Goal: Transaction & Acquisition: Purchase product/service

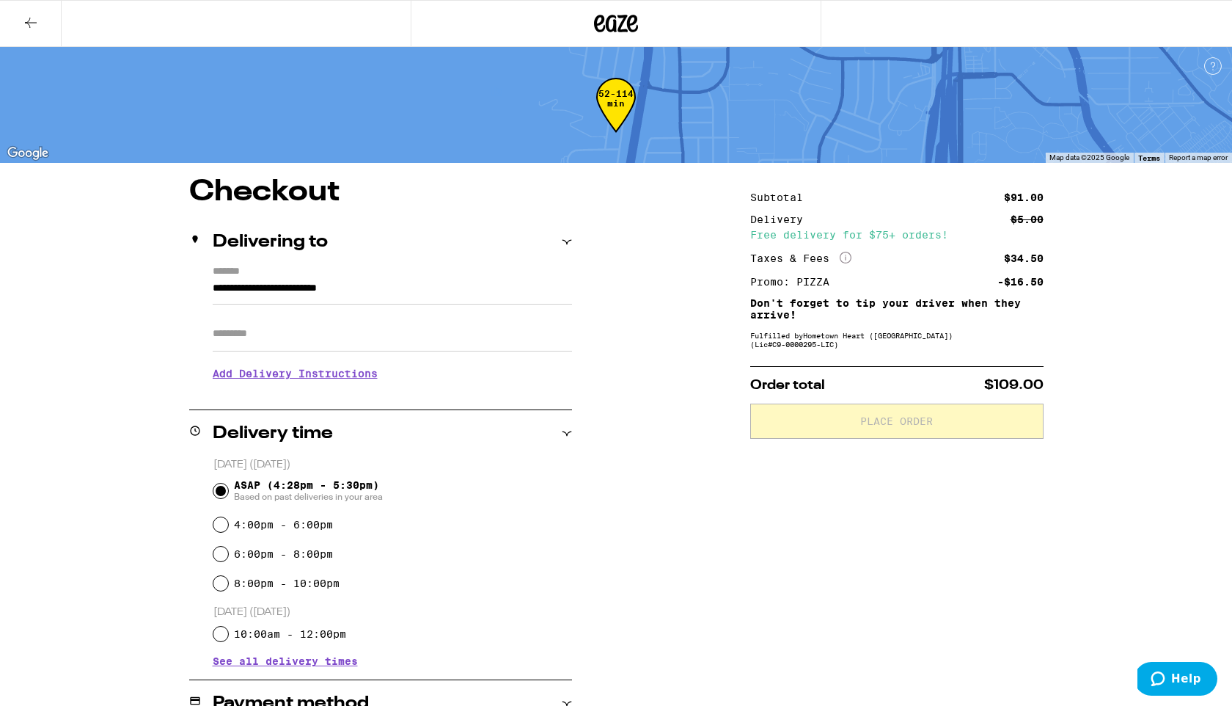
click at [29, 26] on icon at bounding box center [31, 23] width 18 height 18
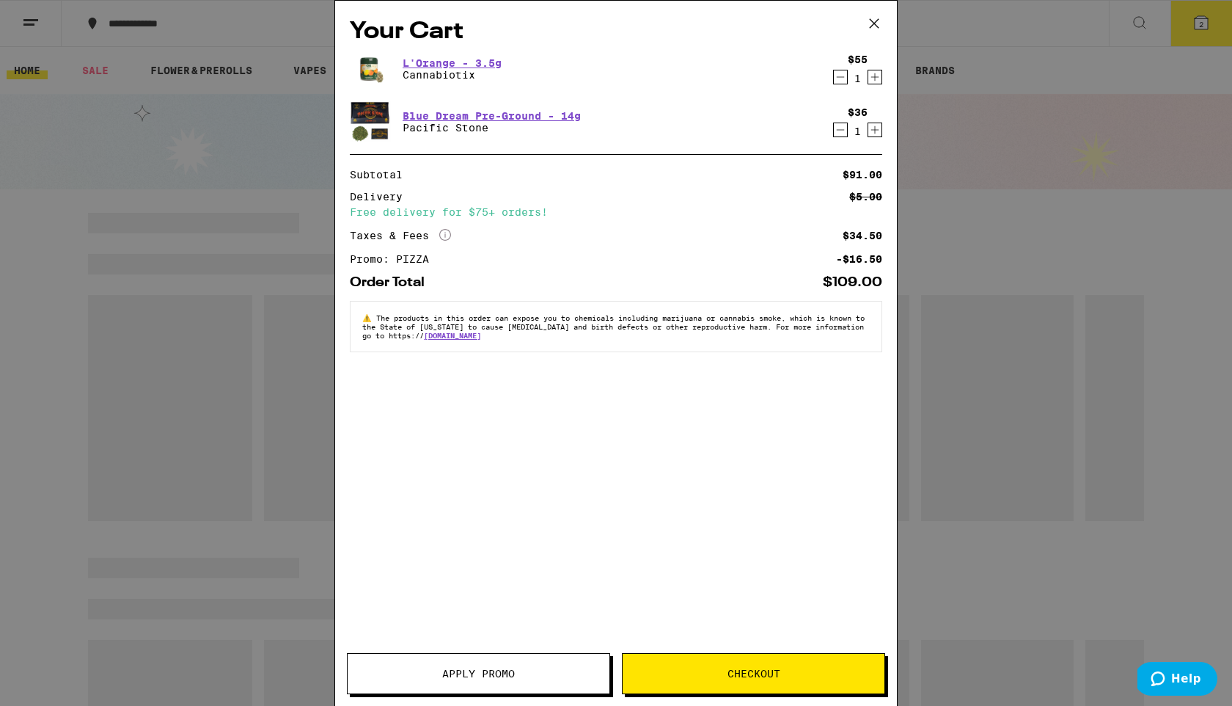
click at [872, 26] on icon at bounding box center [874, 23] width 9 height 9
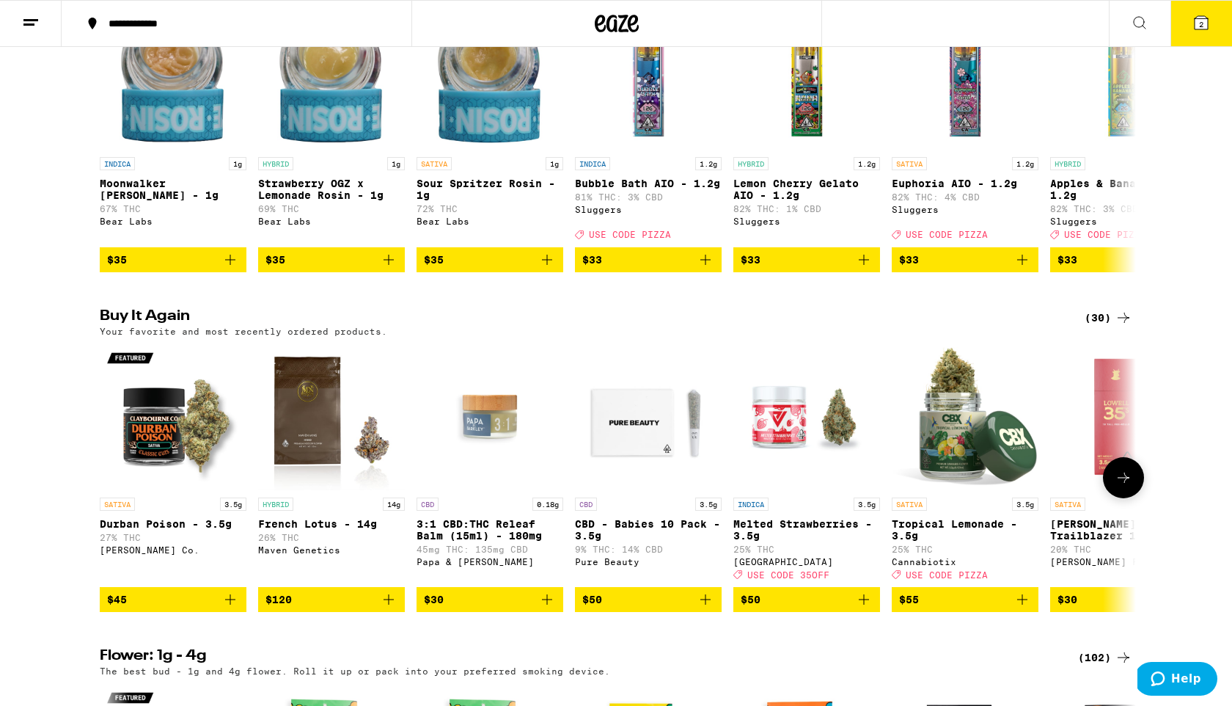
scroll to position [586, 0]
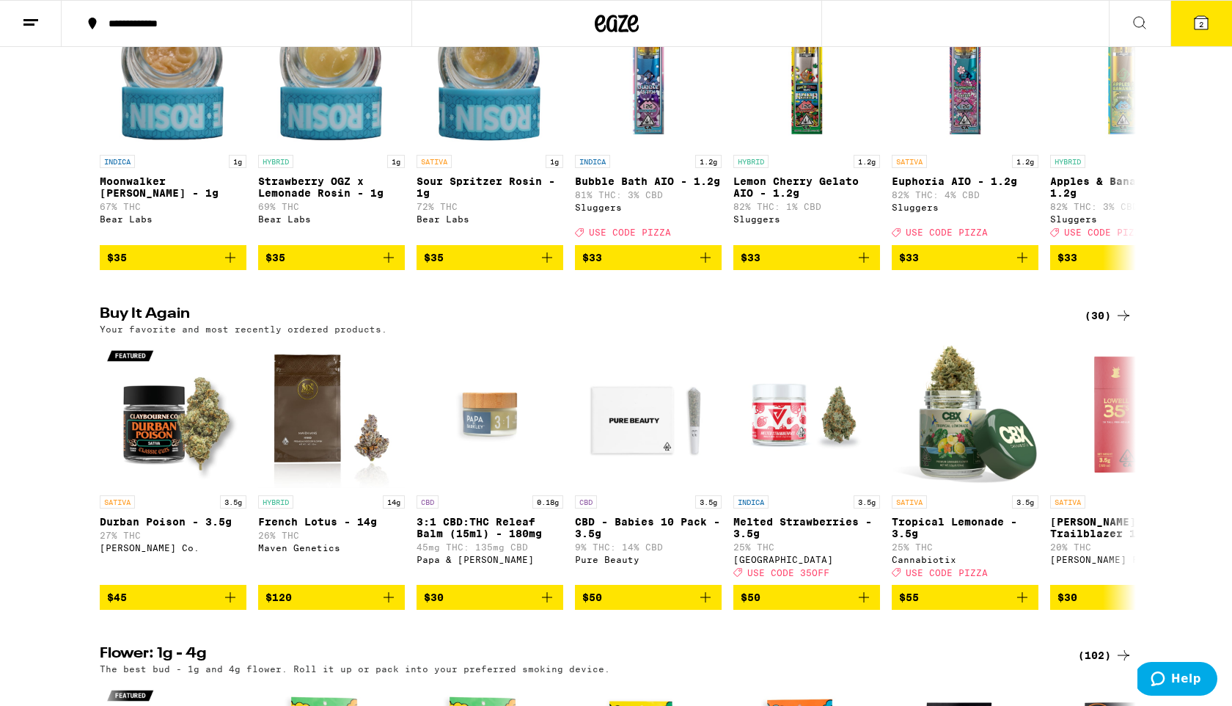
click at [1095, 324] on div "(30)" at bounding box center [1109, 316] width 48 height 18
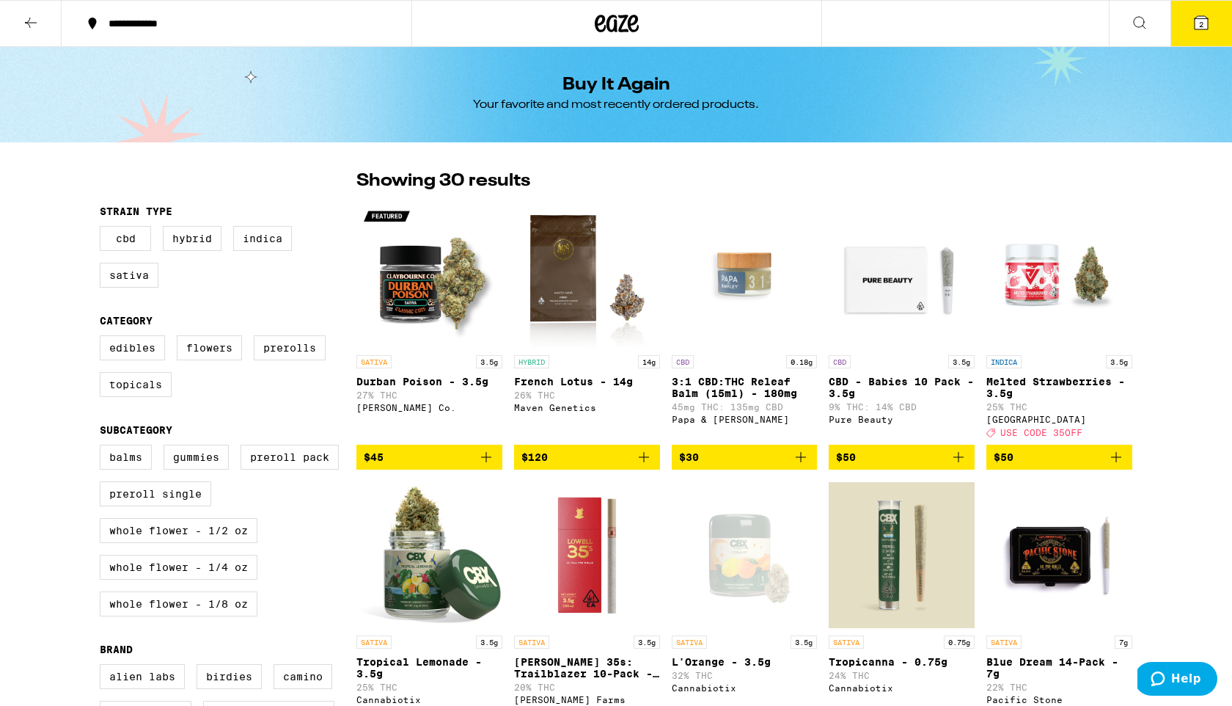
click at [23, 17] on icon at bounding box center [31, 23] width 18 height 18
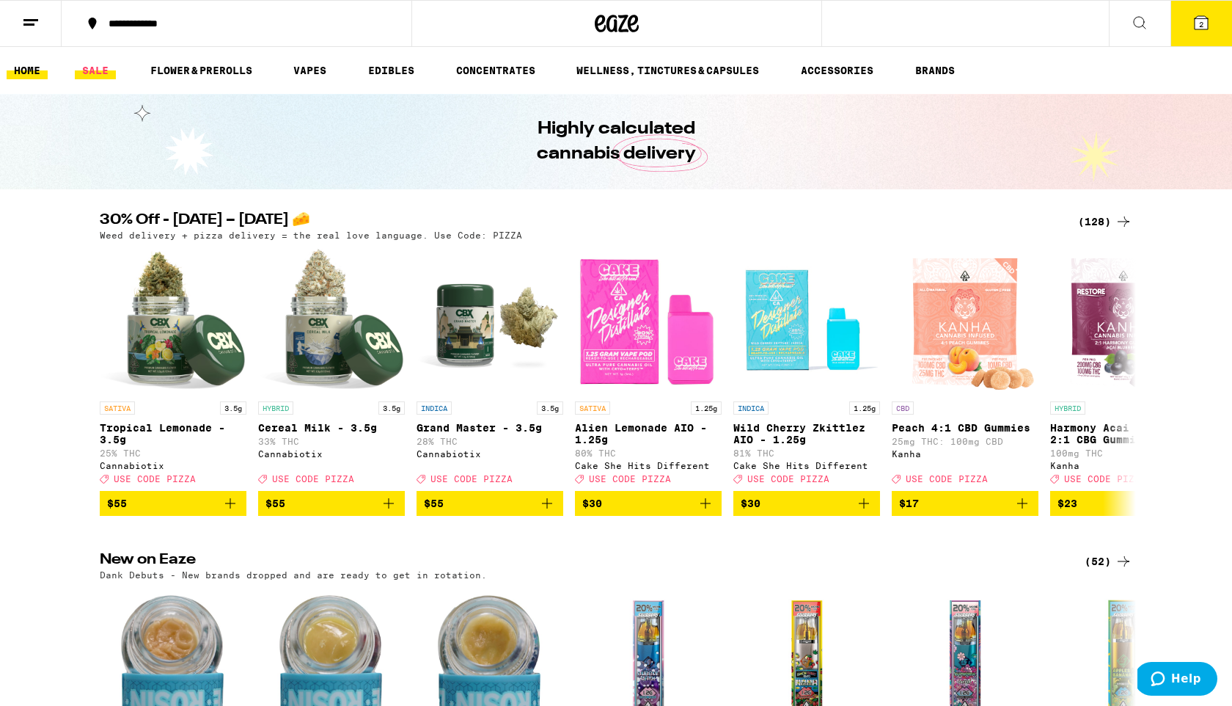
click at [103, 71] on link "SALE" at bounding box center [95, 71] width 41 height 18
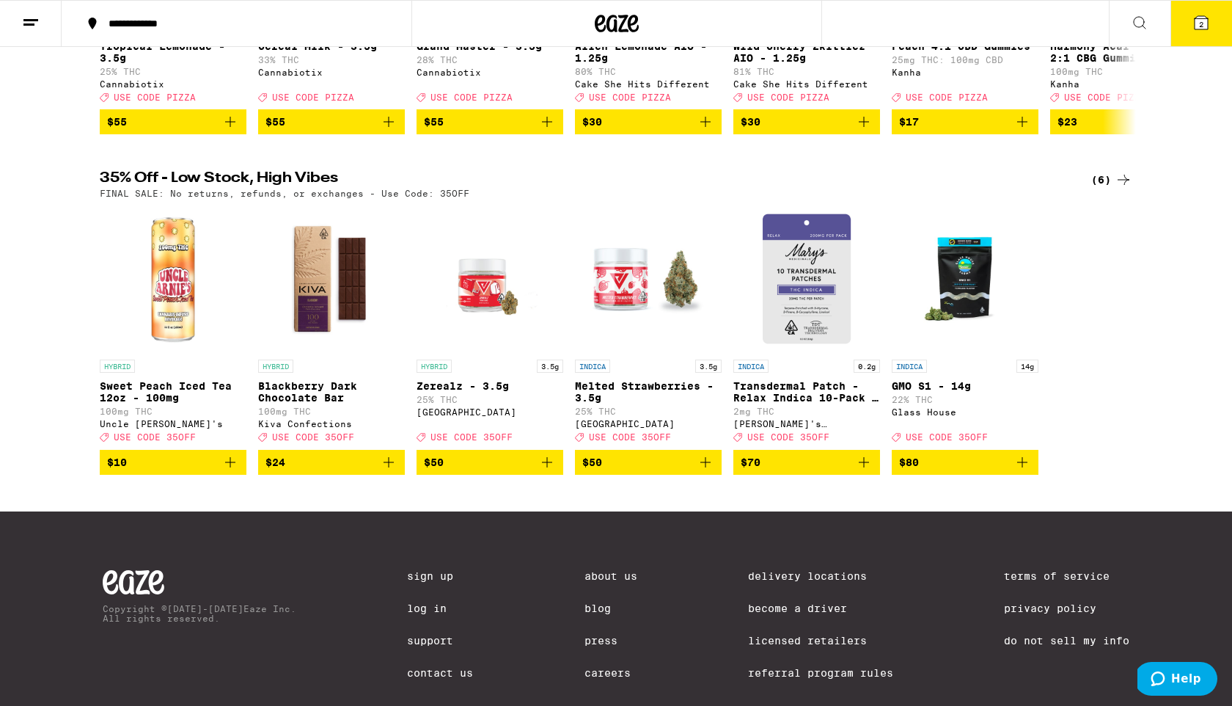
scroll to position [401, 0]
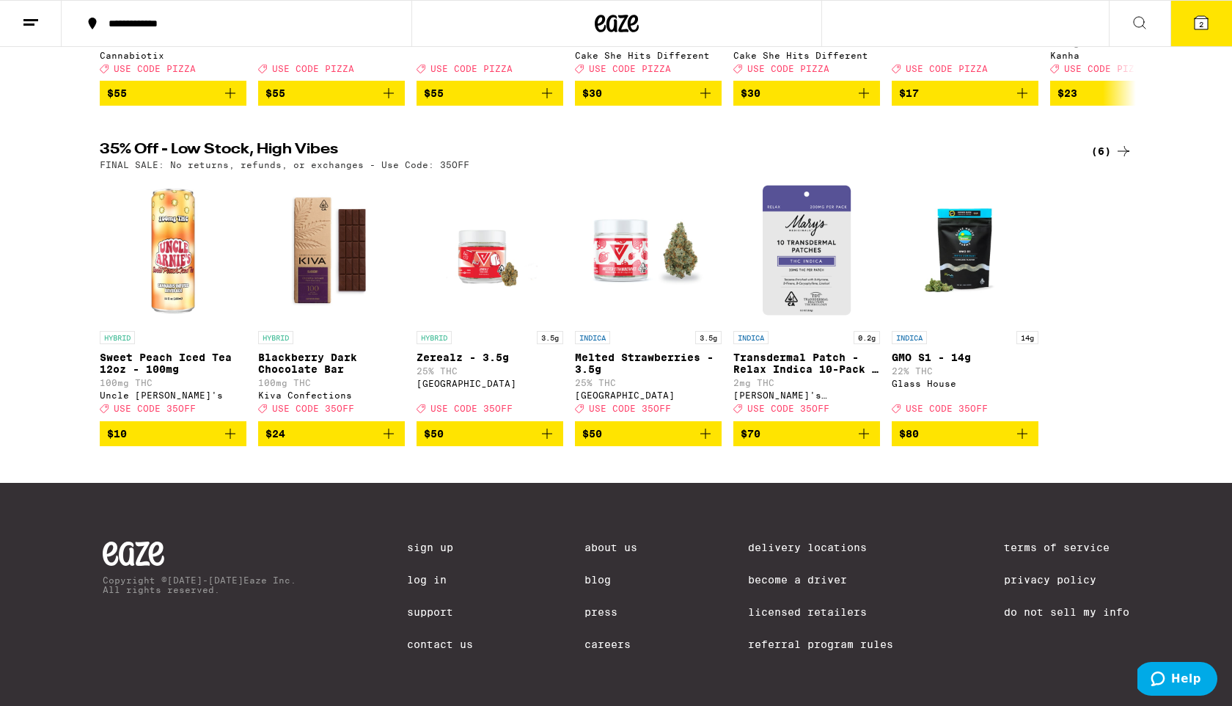
click at [1101, 160] on div "(6)" at bounding box center [1111, 151] width 41 height 18
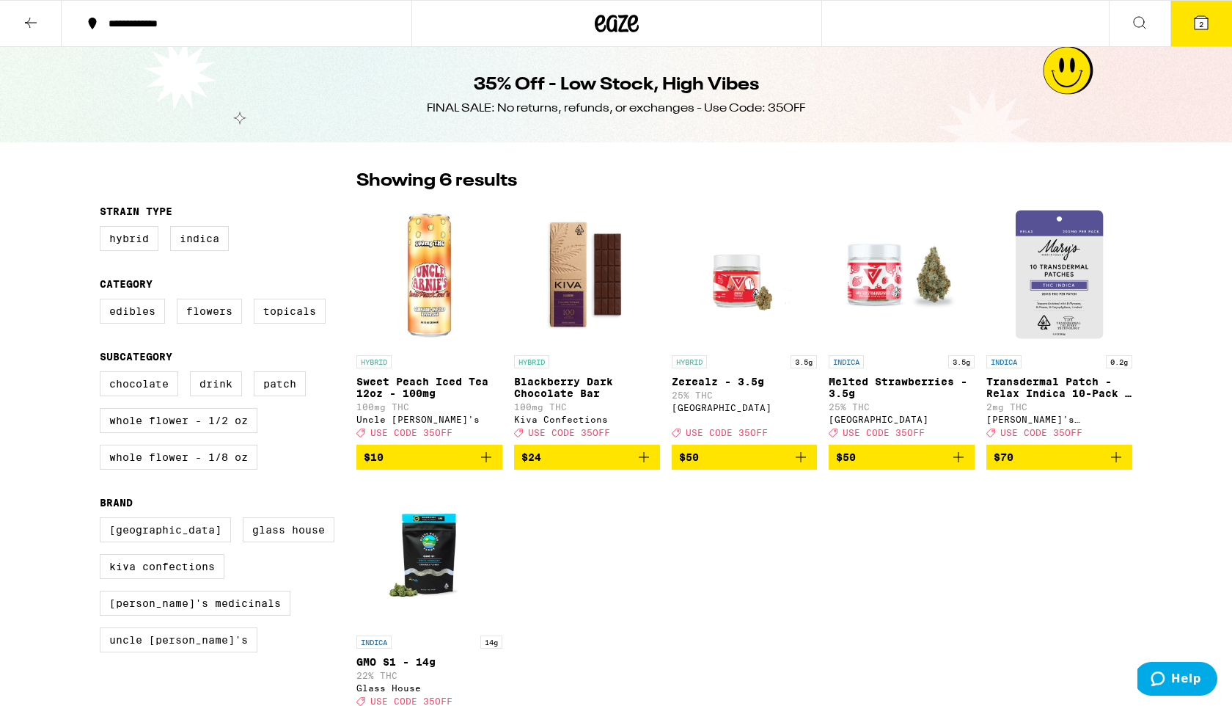
click at [1198, 29] on icon at bounding box center [1202, 23] width 18 height 18
click at [49, 26] on button at bounding box center [31, 24] width 62 height 46
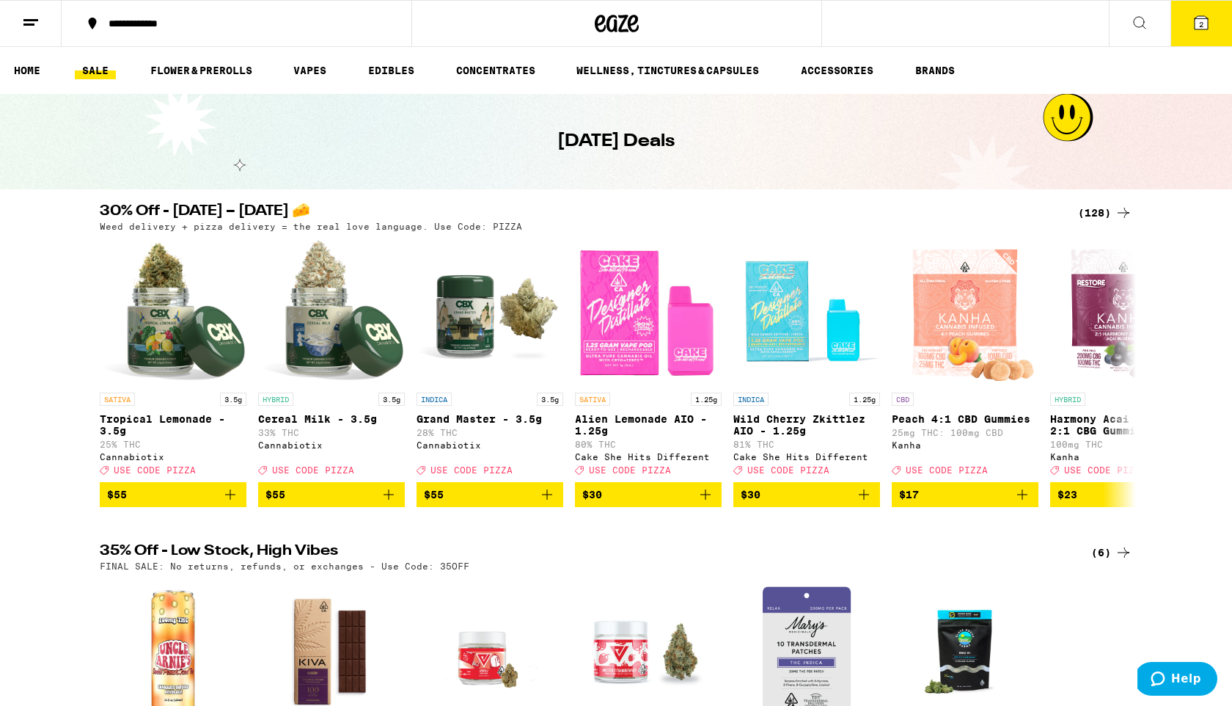
click at [1102, 209] on div "(128)" at bounding box center [1105, 213] width 54 height 18
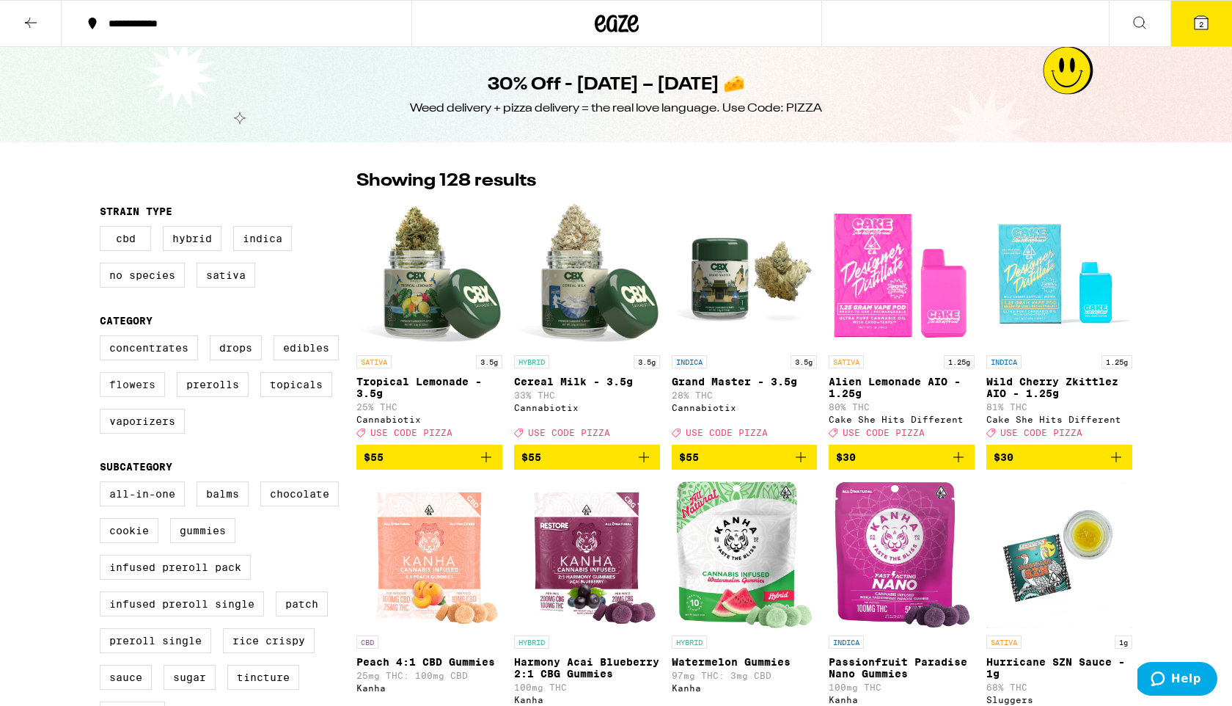
click at [132, 397] on label "Flowers" at bounding box center [132, 384] width 65 height 25
click at [103, 338] on input "Flowers" at bounding box center [103, 337] width 1 height 1
checkbox input "true"
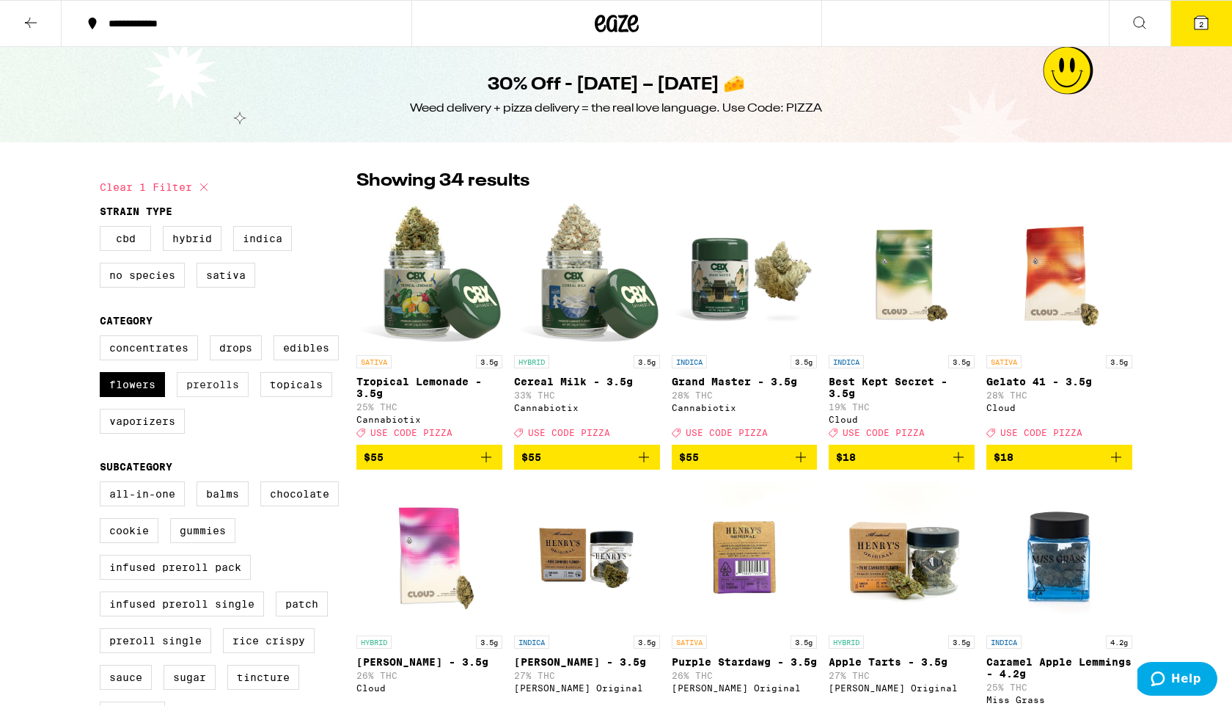
click at [217, 397] on label "Prerolls" at bounding box center [213, 384] width 72 height 25
click at [103, 338] on input "Prerolls" at bounding box center [103, 337] width 1 height 1
checkbox input "true"
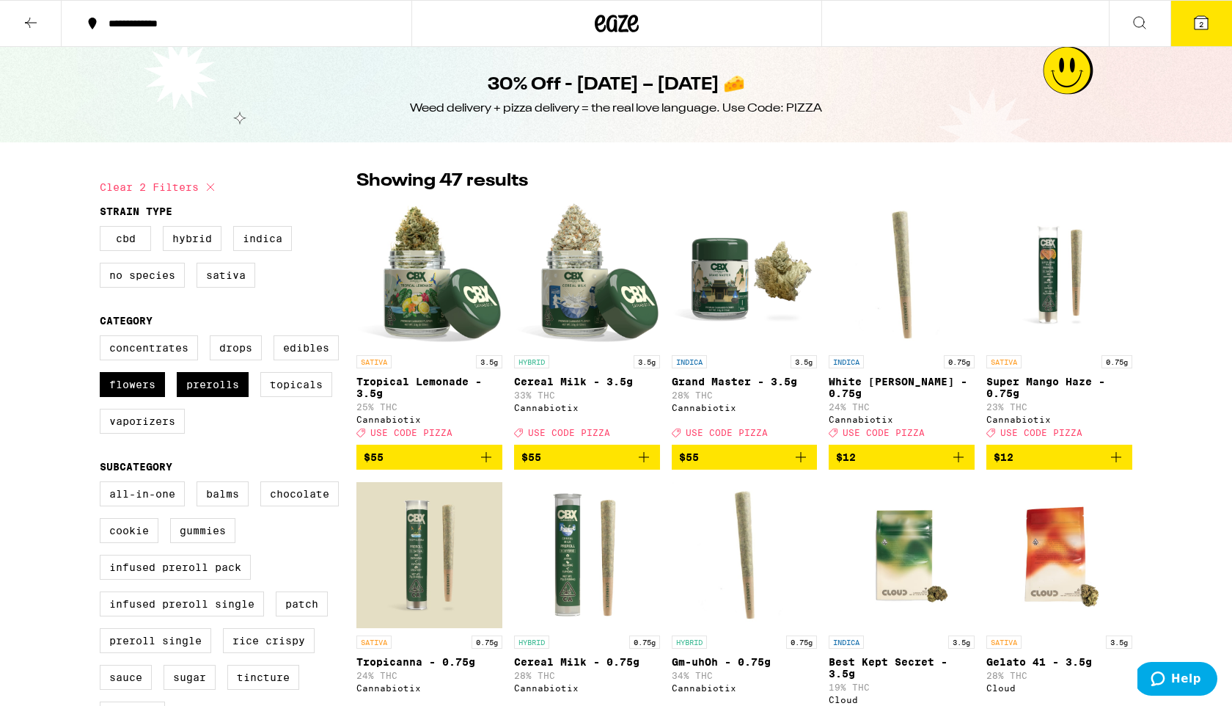
click at [483, 462] on icon "Add to bag" at bounding box center [486, 457] width 18 height 18
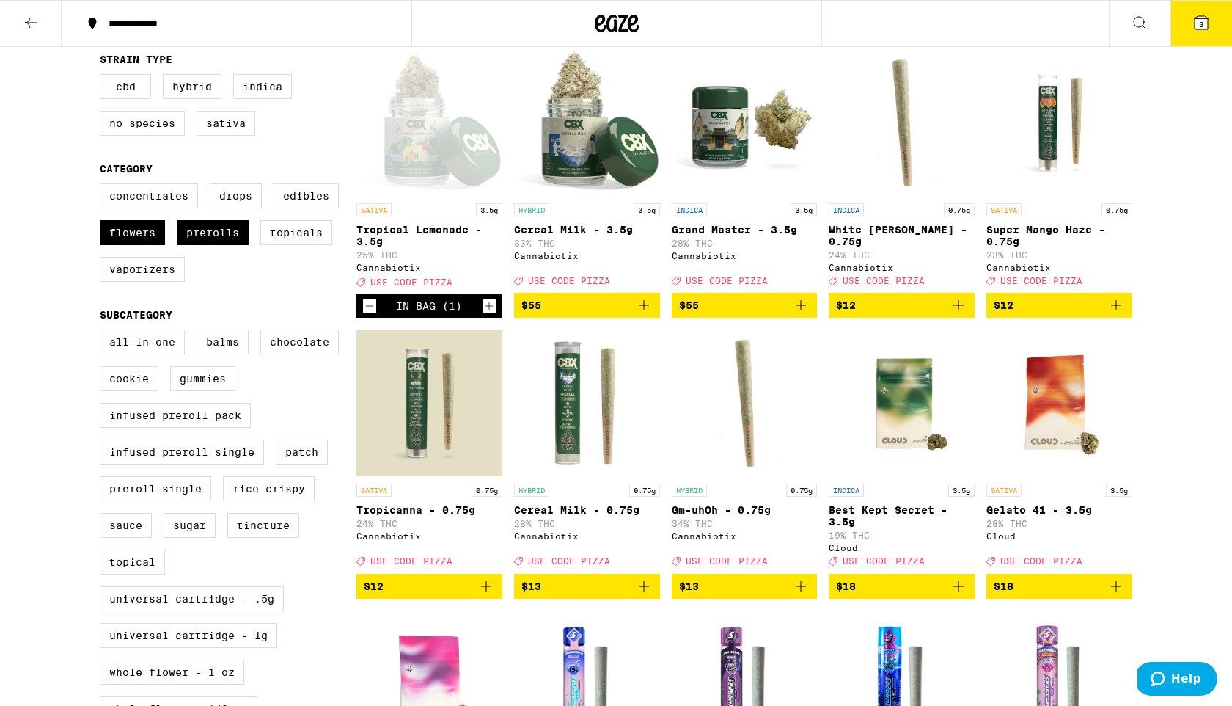
scroll to position [163, 0]
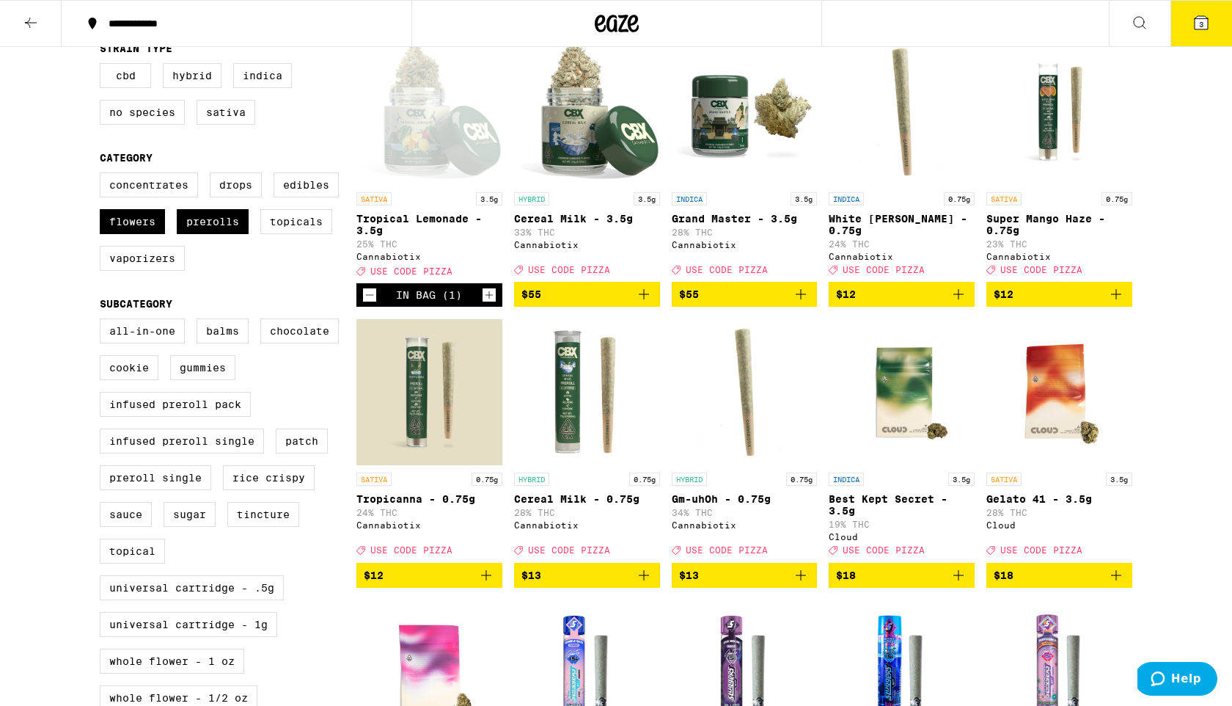
click at [631, 584] on span "$13" at bounding box center [586, 575] width 131 height 18
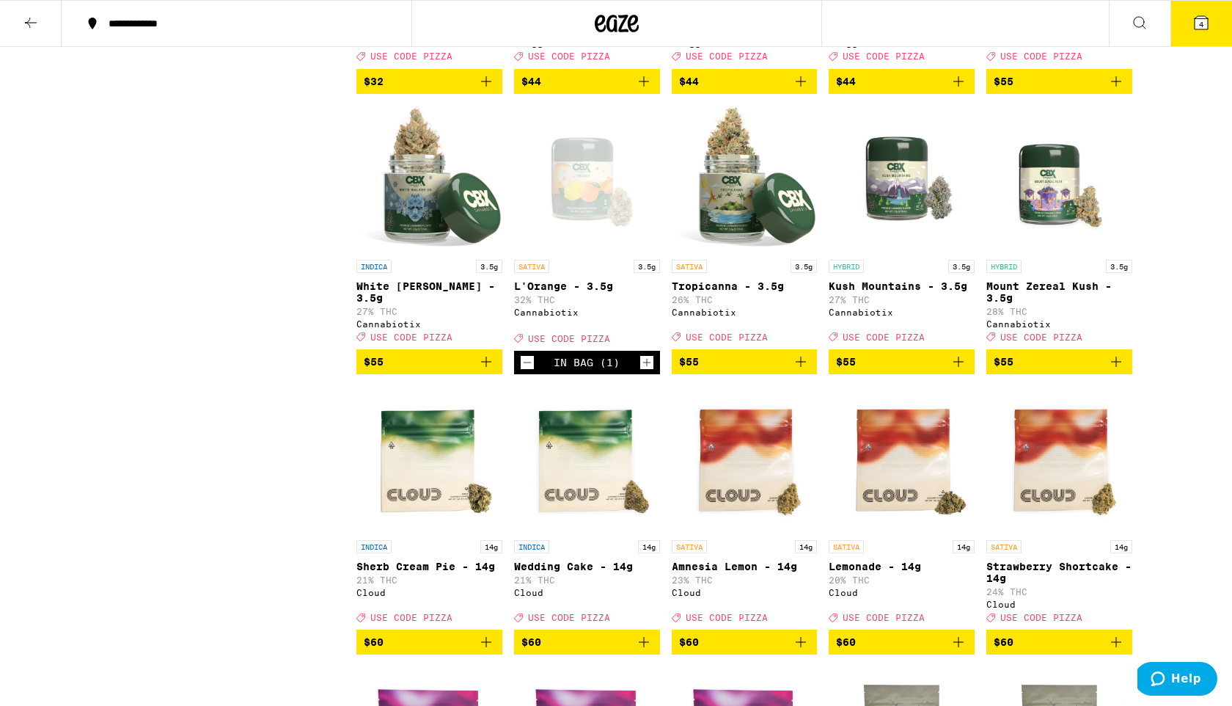
scroll to position [1768, 0]
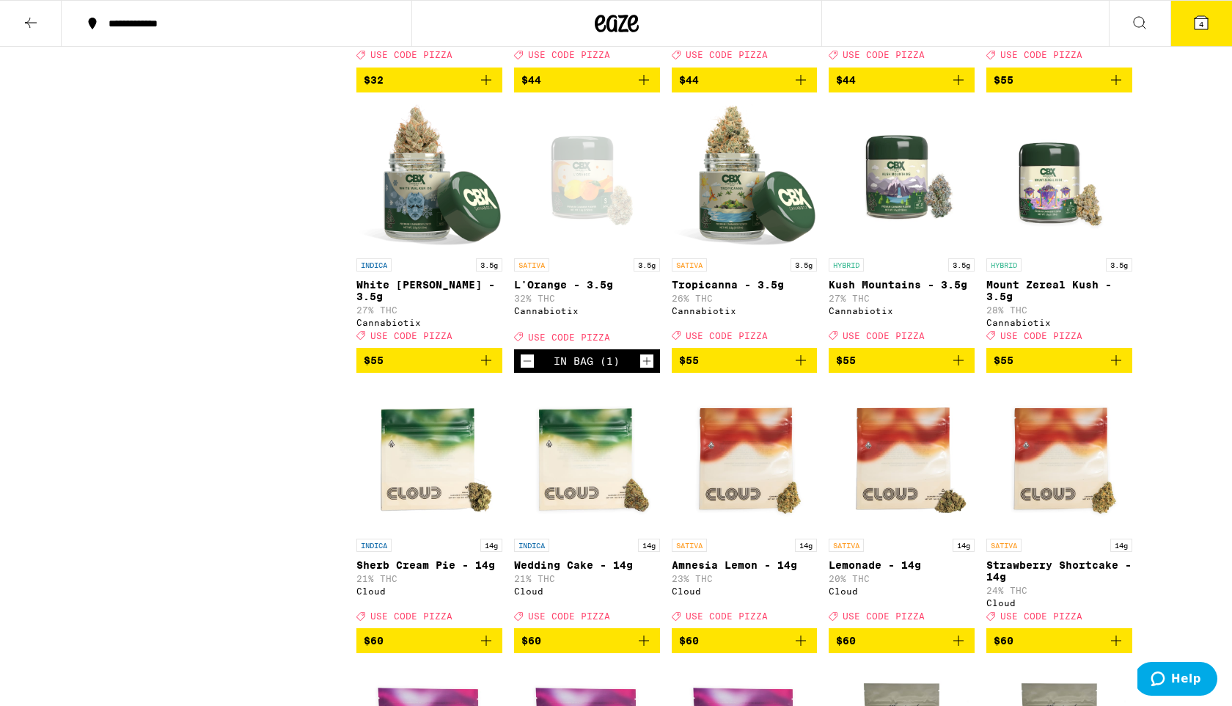
click at [1190, 18] on button "4" at bounding box center [1202, 23] width 62 height 45
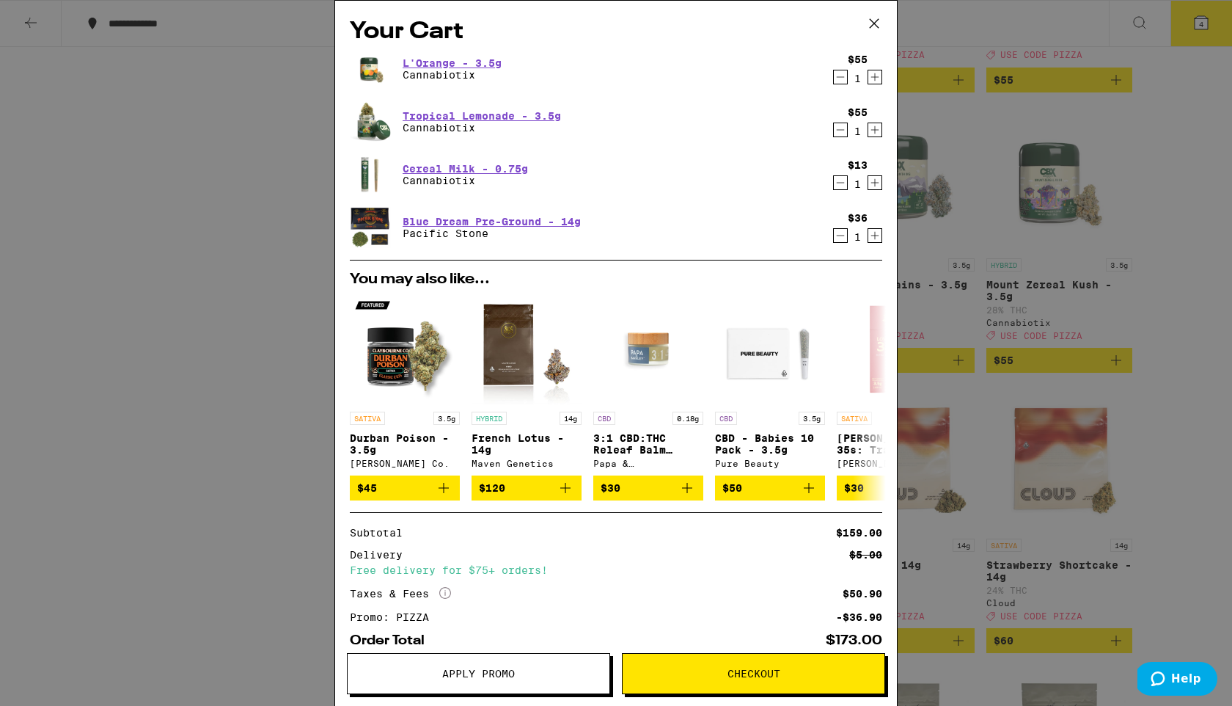
click at [835, 239] on icon "Decrement" at bounding box center [840, 236] width 13 height 18
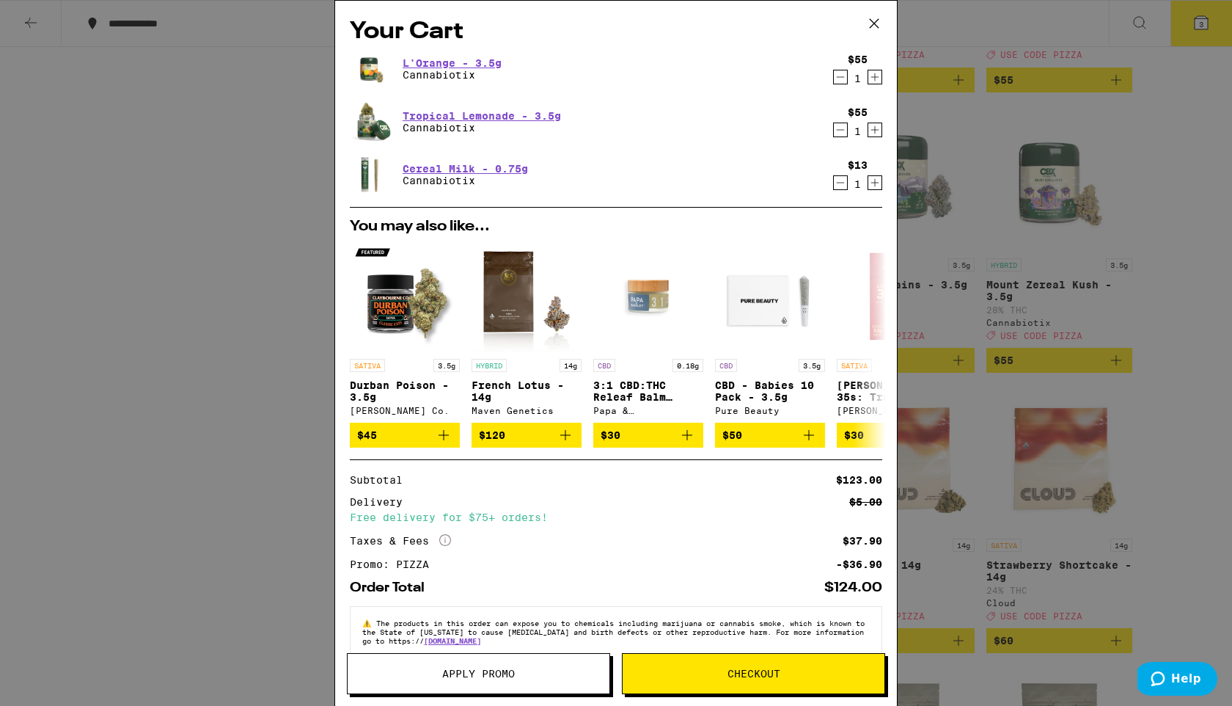
click at [761, 675] on span "Checkout" at bounding box center [754, 673] width 53 height 10
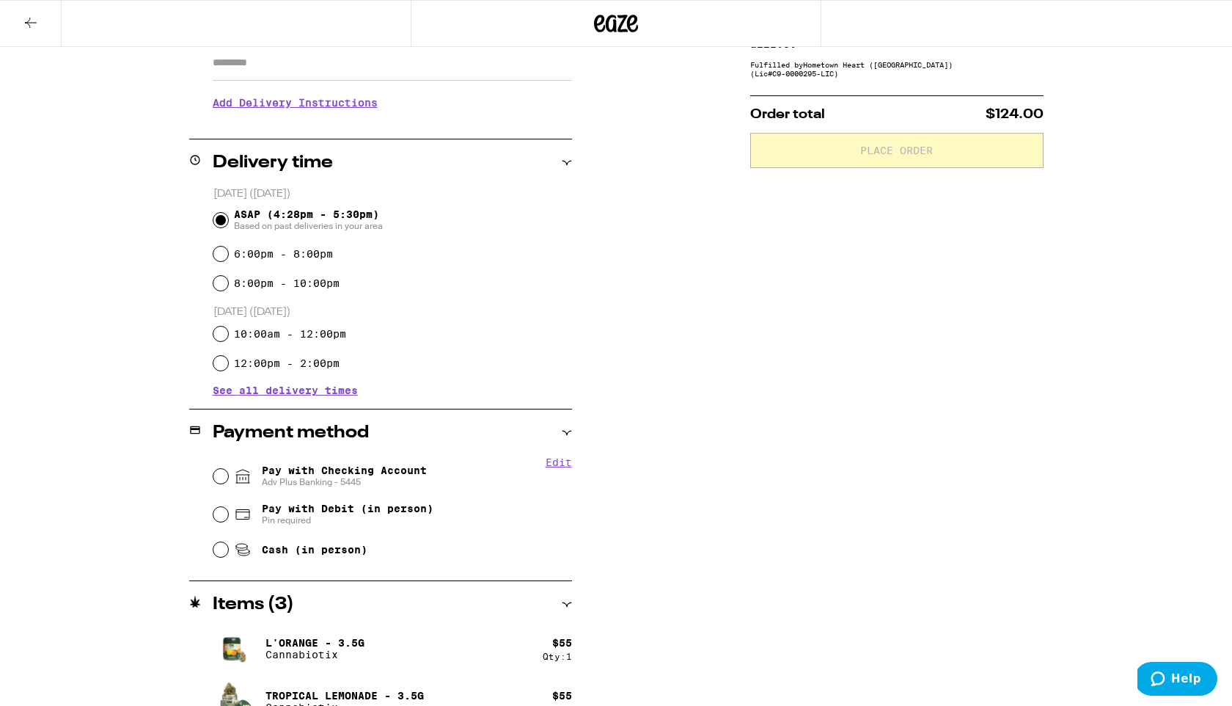
scroll to position [281, 0]
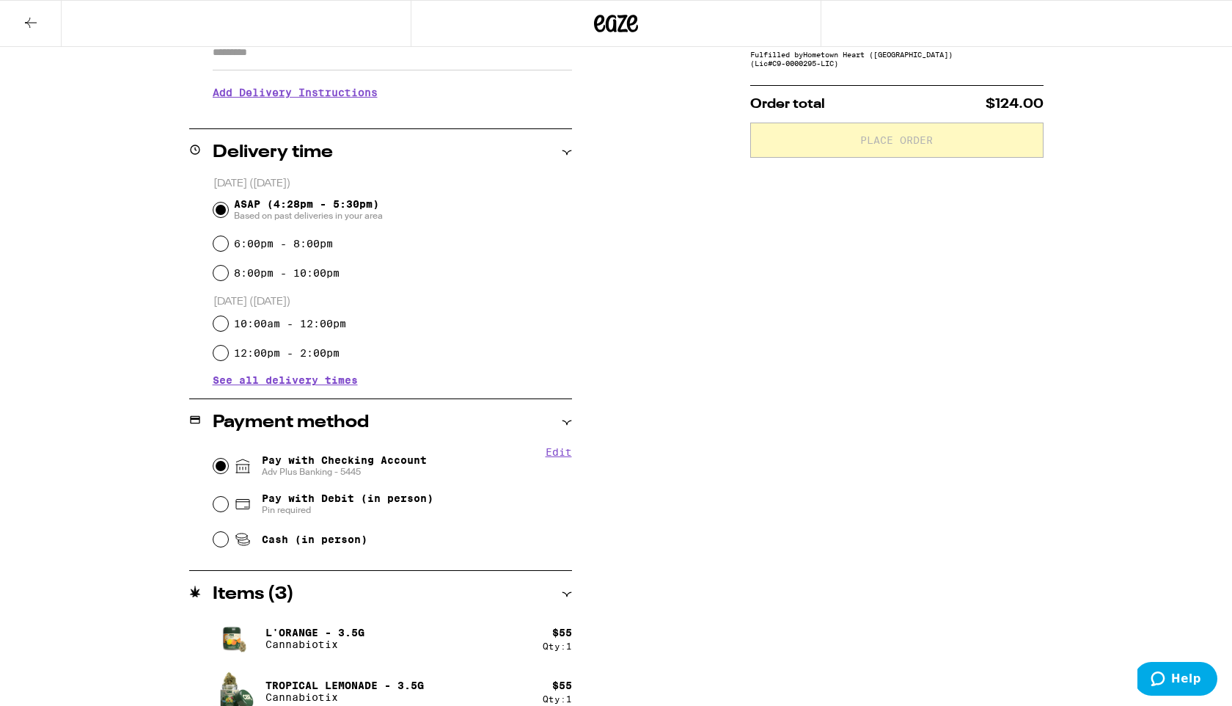
click at [225, 466] on input "Pay with Checking Account Adv Plus Banking - 5445" at bounding box center [220, 465] width 15 height 15
radio input "true"
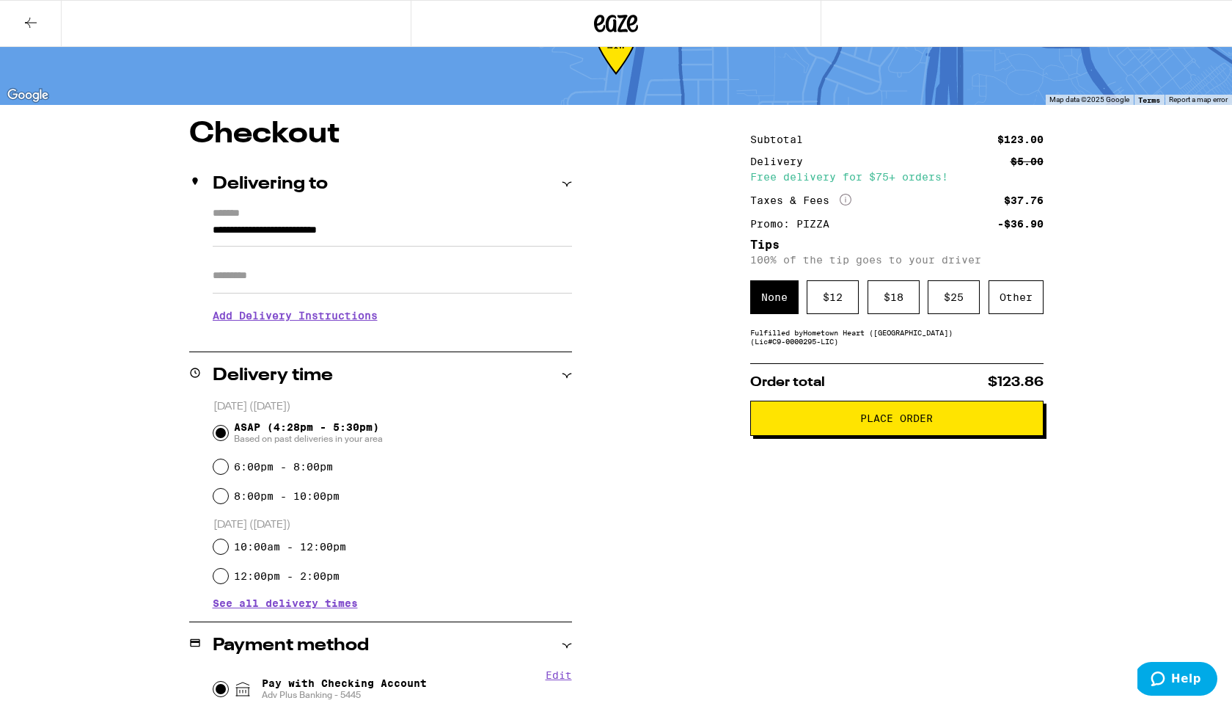
scroll to position [0, 0]
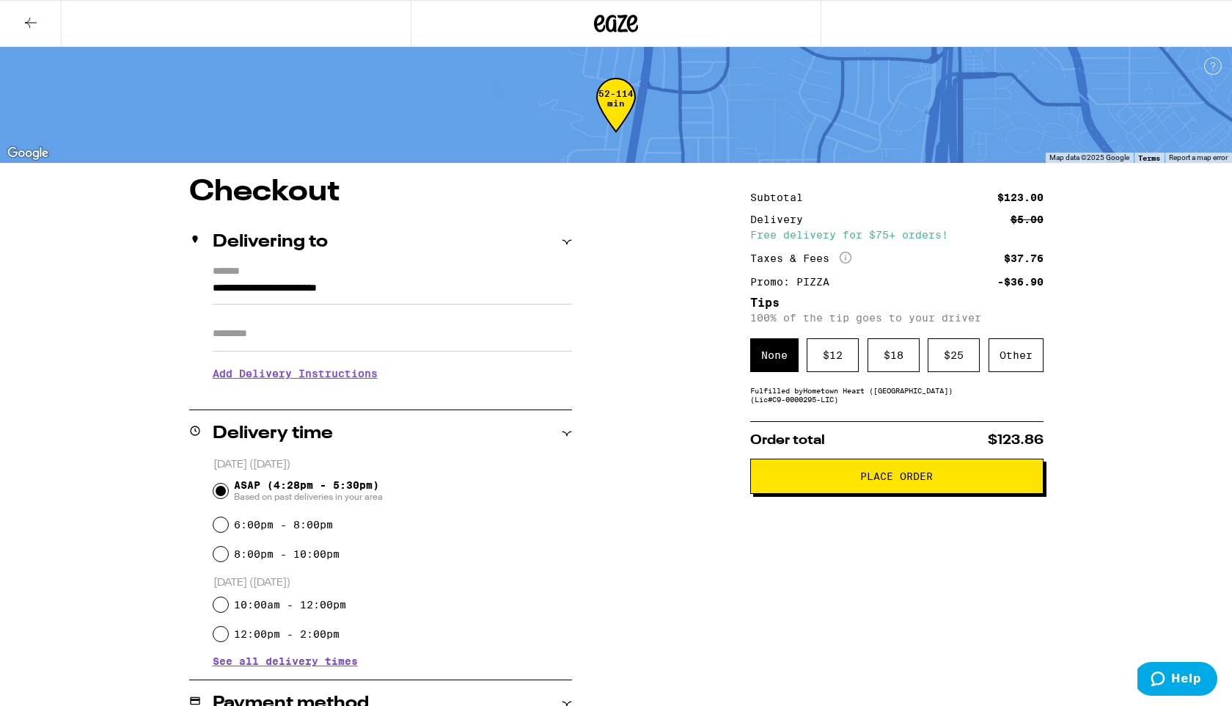
click at [962, 477] on span "Place Order" at bounding box center [897, 476] width 268 height 10
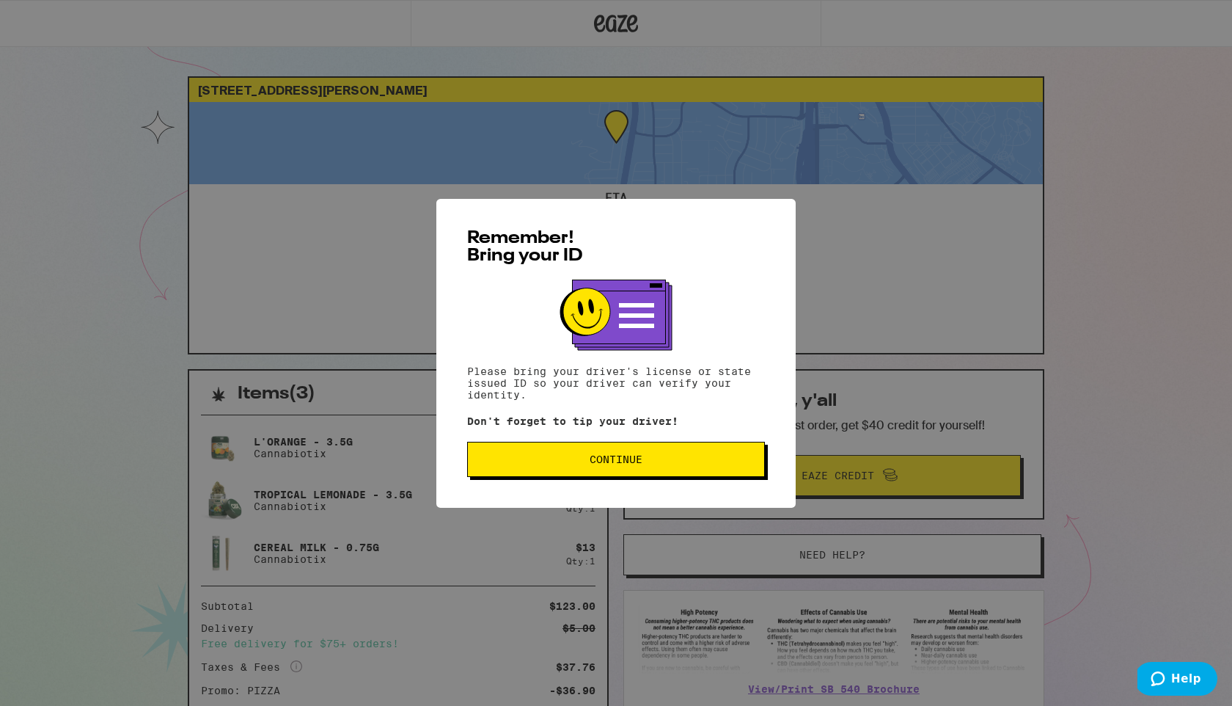
click at [590, 464] on span "Continue" at bounding box center [616, 459] width 53 height 10
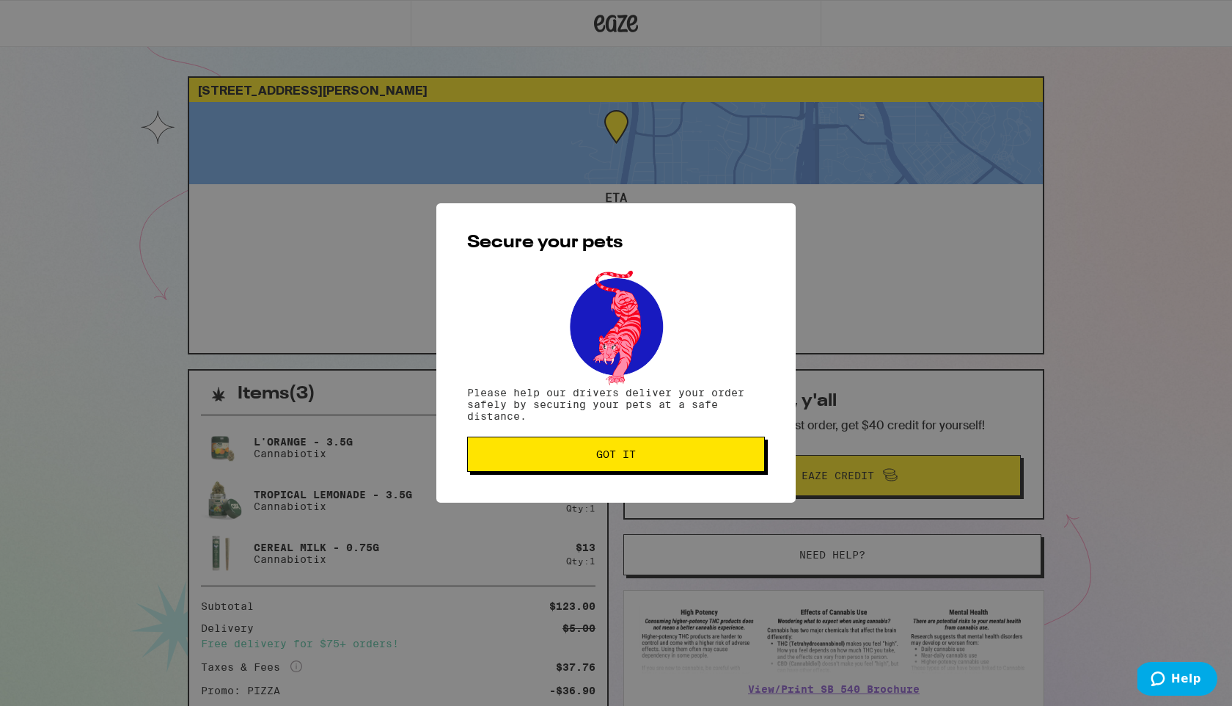
click at [590, 466] on button "Got it" at bounding box center [616, 453] width 298 height 35
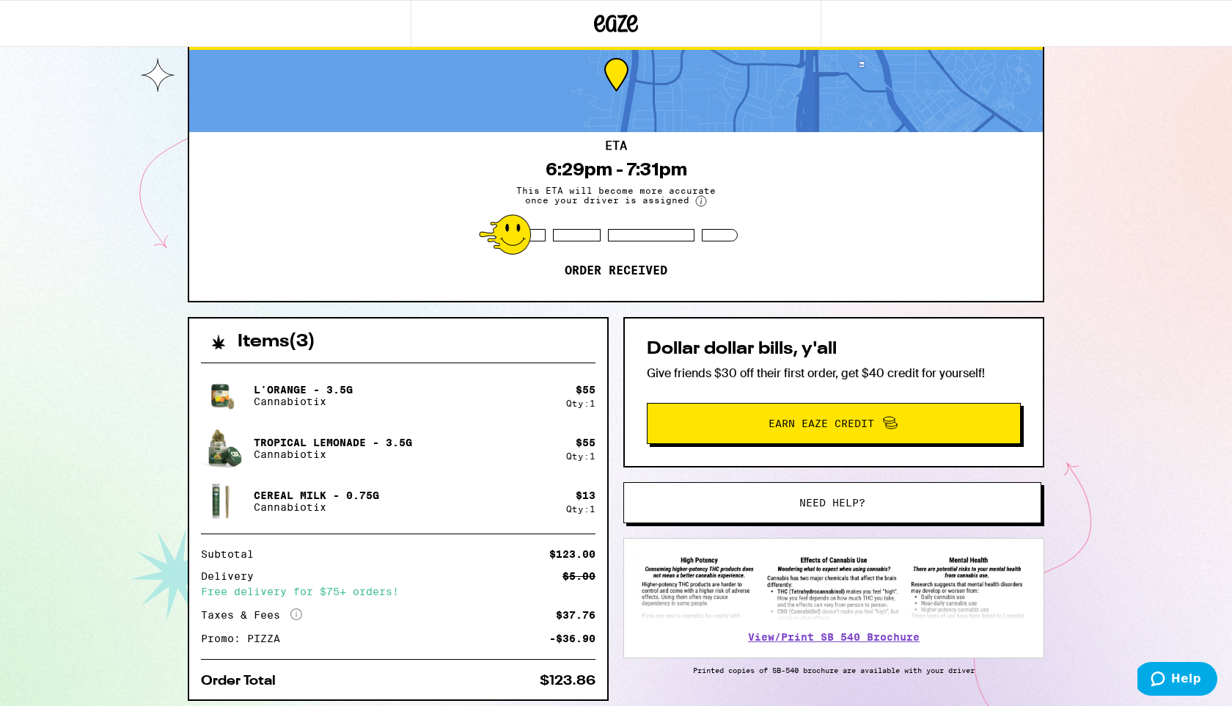
scroll to position [106, 0]
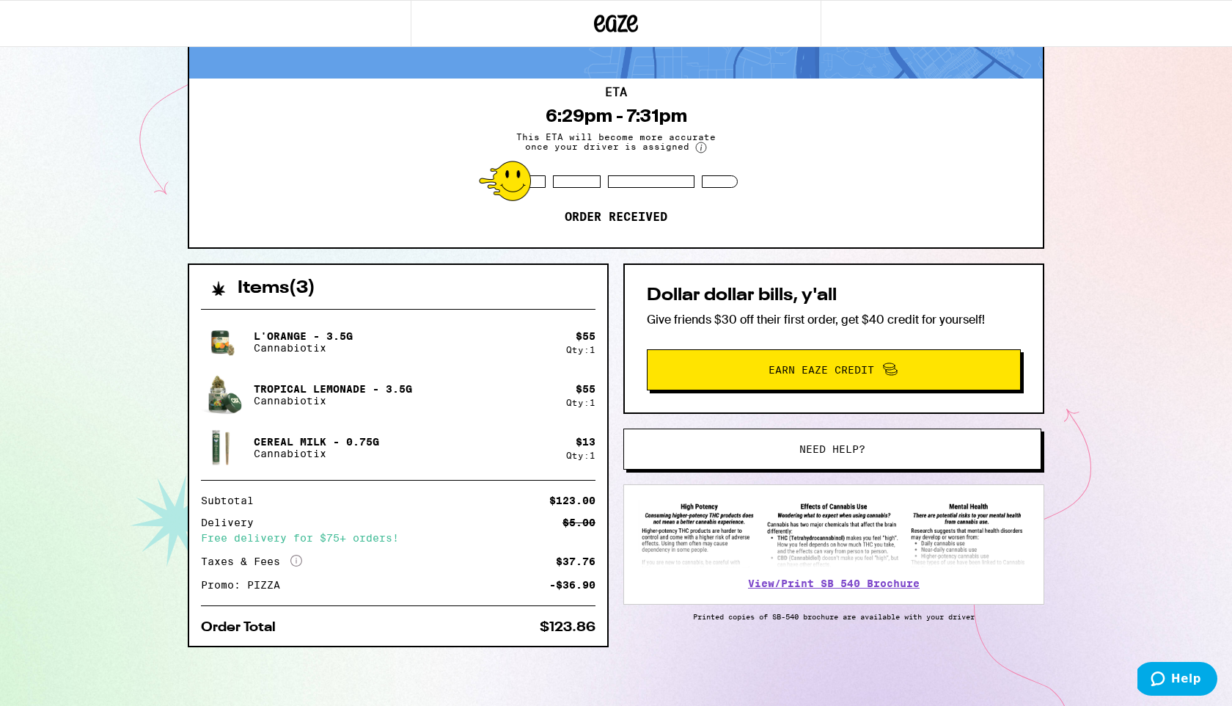
click at [758, 442] on button "Need help?" at bounding box center [832, 448] width 418 height 41
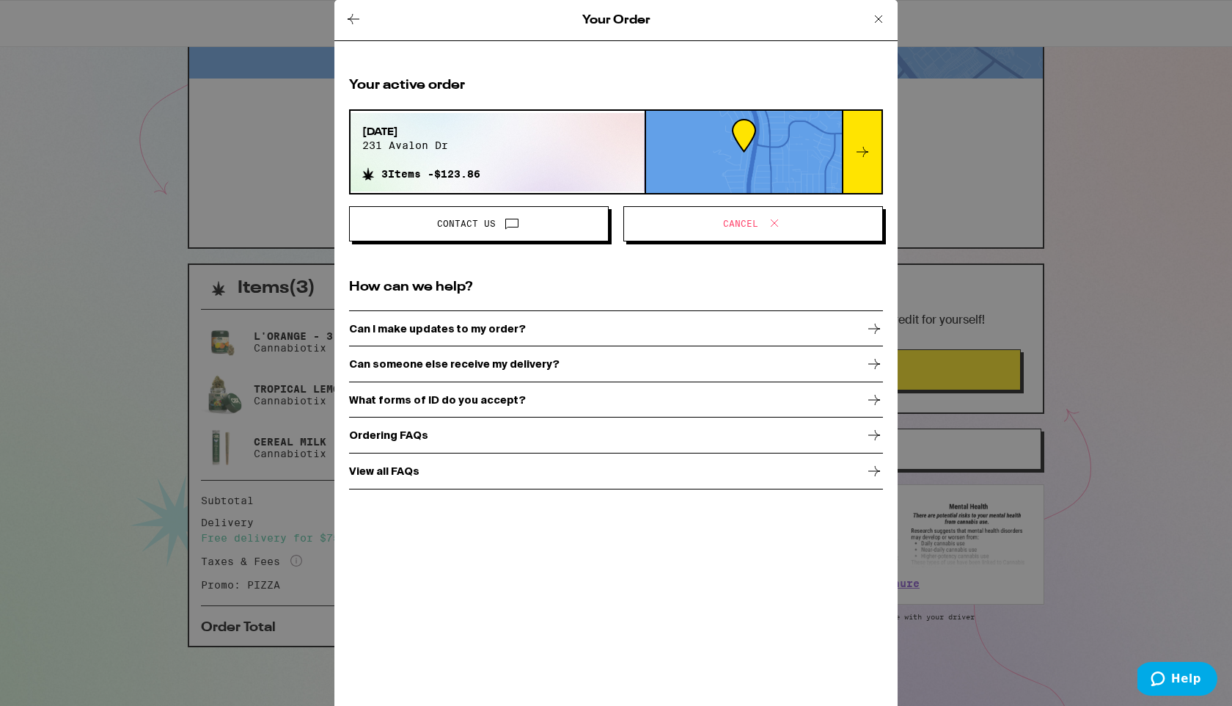
click at [708, 223] on span "Cancel" at bounding box center [753, 223] width 235 height 19
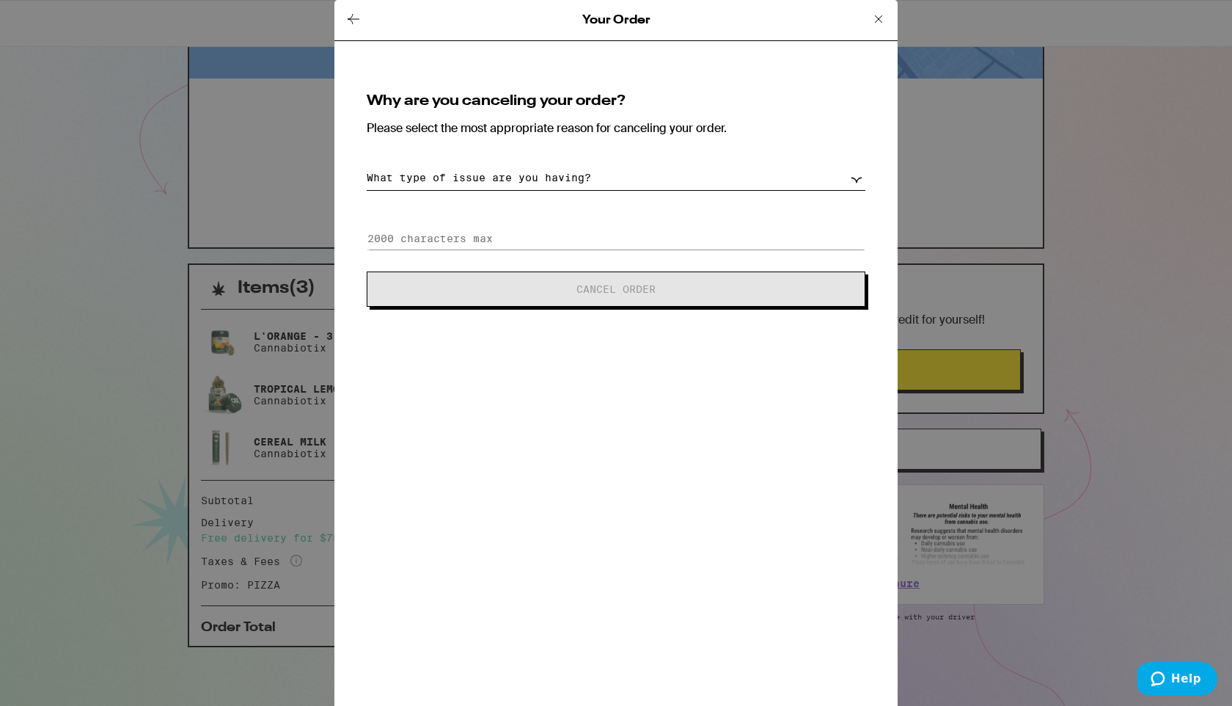
click at [699, 177] on select "What type of issue are you having? Order taking too long Order arriving too soo…" at bounding box center [616, 178] width 499 height 26
click at [877, 12] on icon at bounding box center [879, 19] width 18 height 18
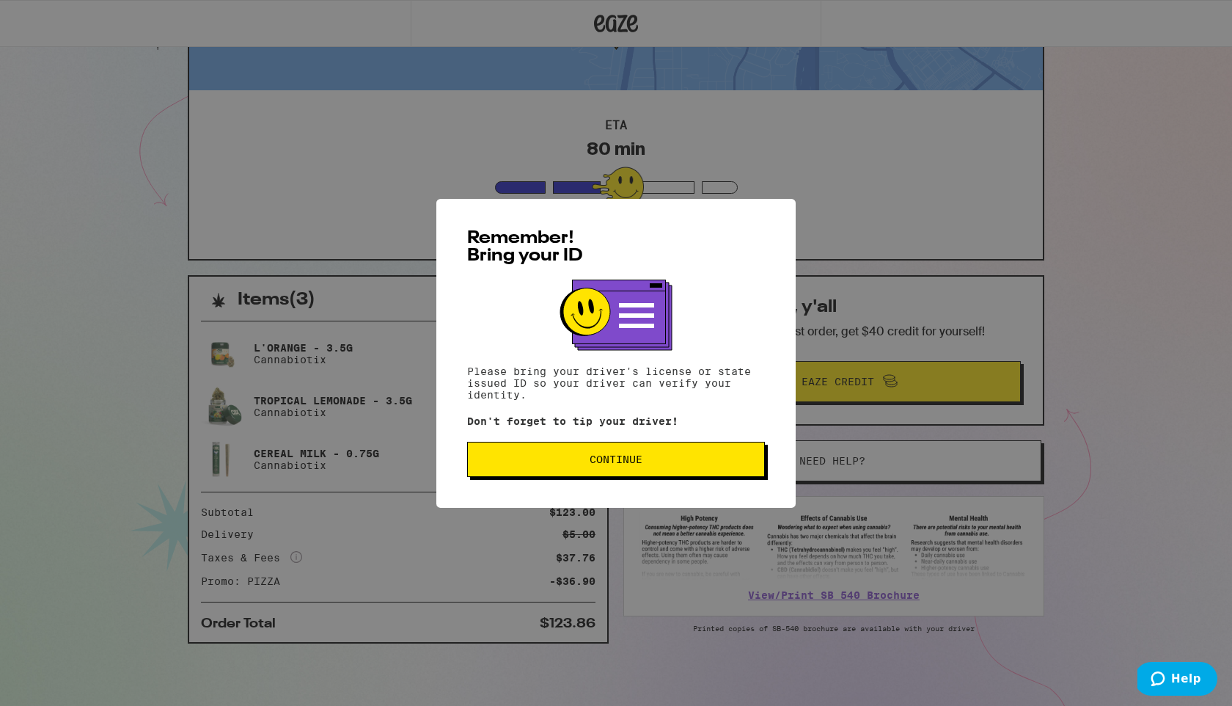
scroll to position [98, 0]
click at [591, 464] on span "Continue" at bounding box center [616, 459] width 53 height 10
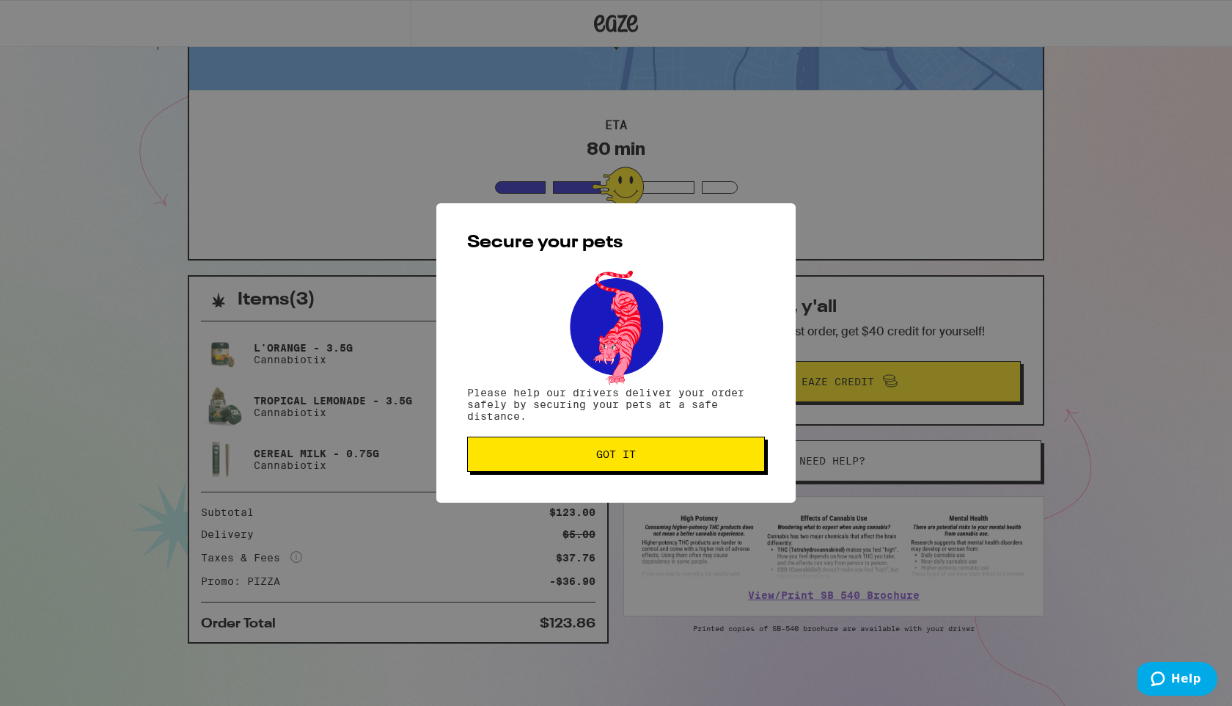
scroll to position [0, 0]
click at [591, 466] on button "Got it" at bounding box center [616, 453] width 298 height 35
